Goal: Obtain resource: Download file/media

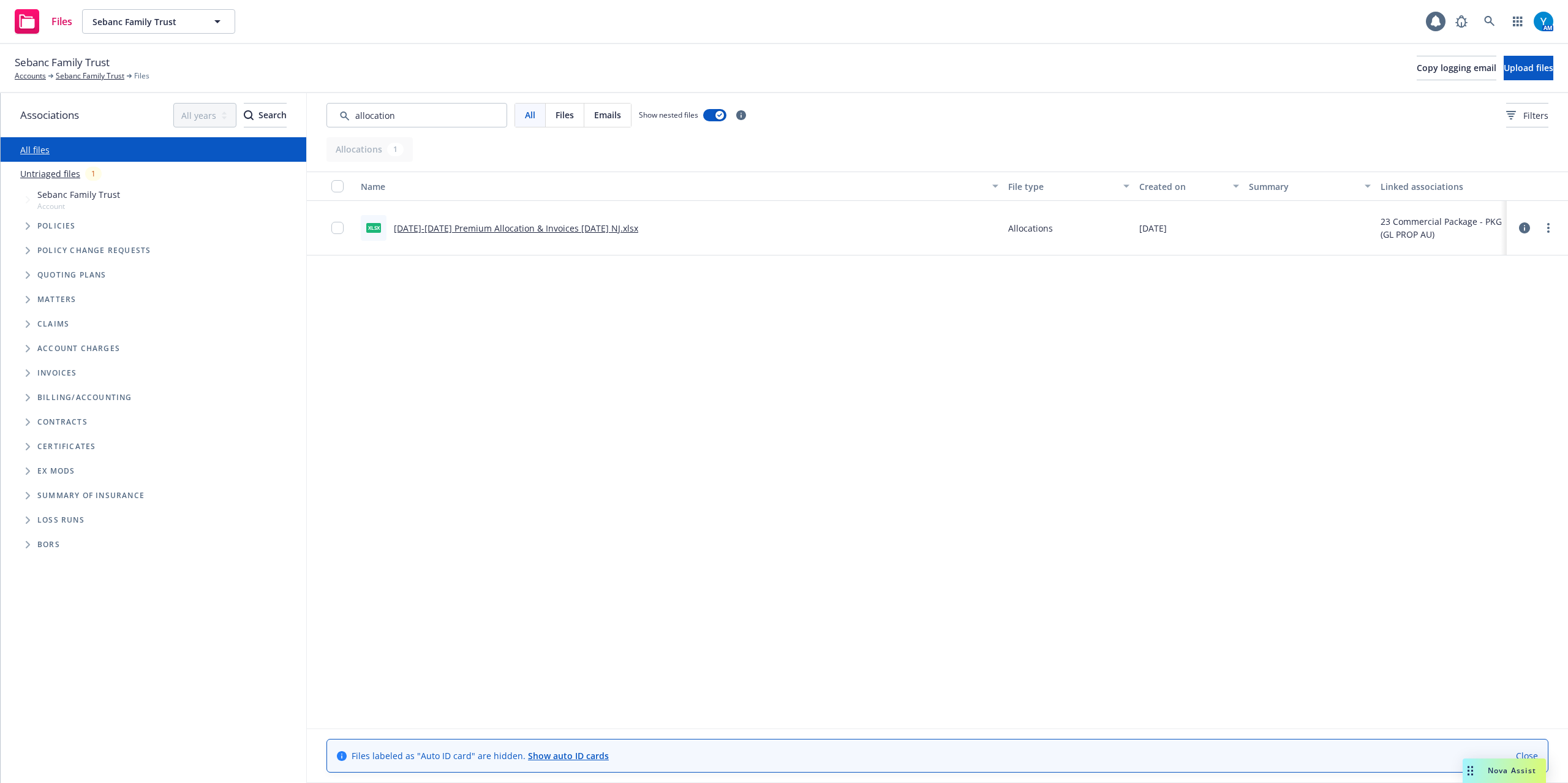
type input "allocation"
click at [574, 226] on link "[DATE]-[DATE] Premium Allocation & Invoices [DATE] NJ.xlsx" at bounding box center [516, 228] width 244 height 11
